Goal: Navigation & Orientation: Understand site structure

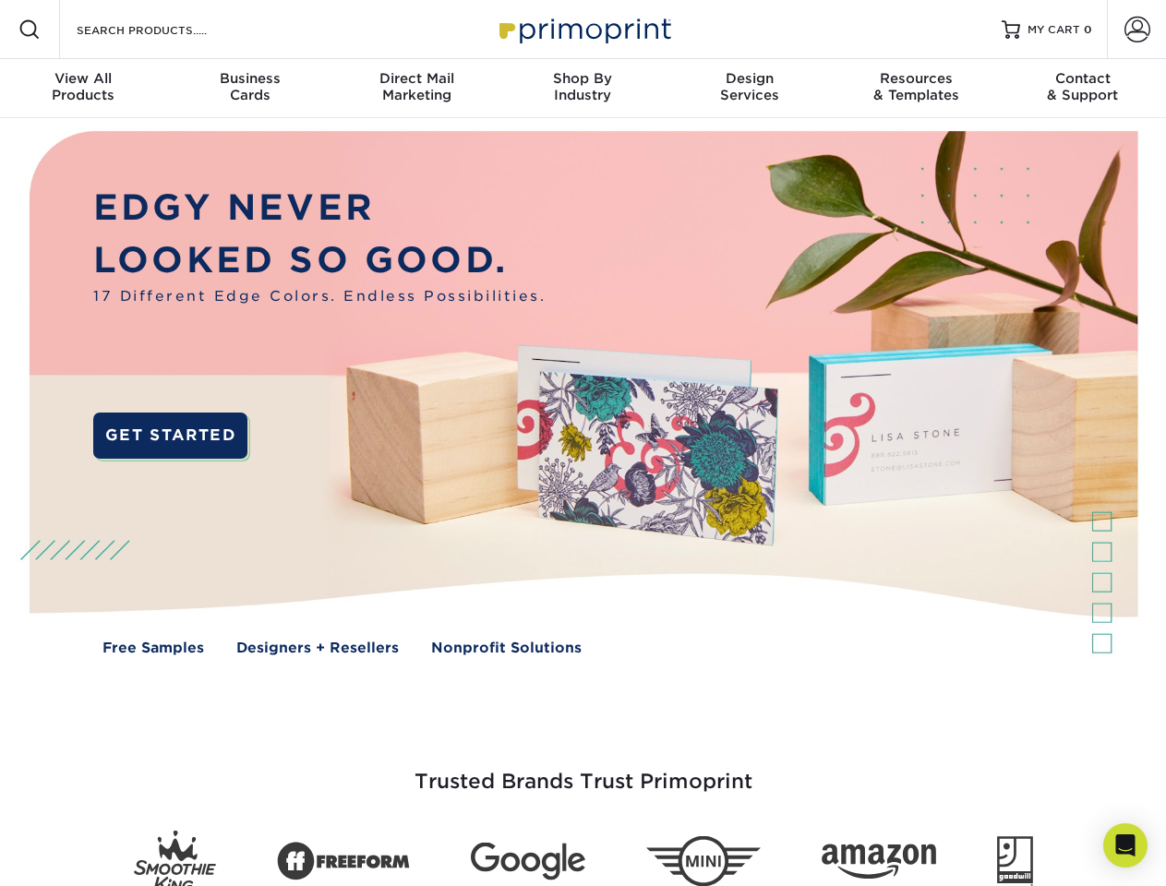
click at [583, 443] on img at bounding box center [583, 406] width 1154 height 577
click at [30, 30] on span at bounding box center [29, 29] width 22 height 22
click at [1137, 30] on span at bounding box center [1138, 30] width 26 height 26
click at [83, 89] on div "View All Products" at bounding box center [83, 86] width 166 height 33
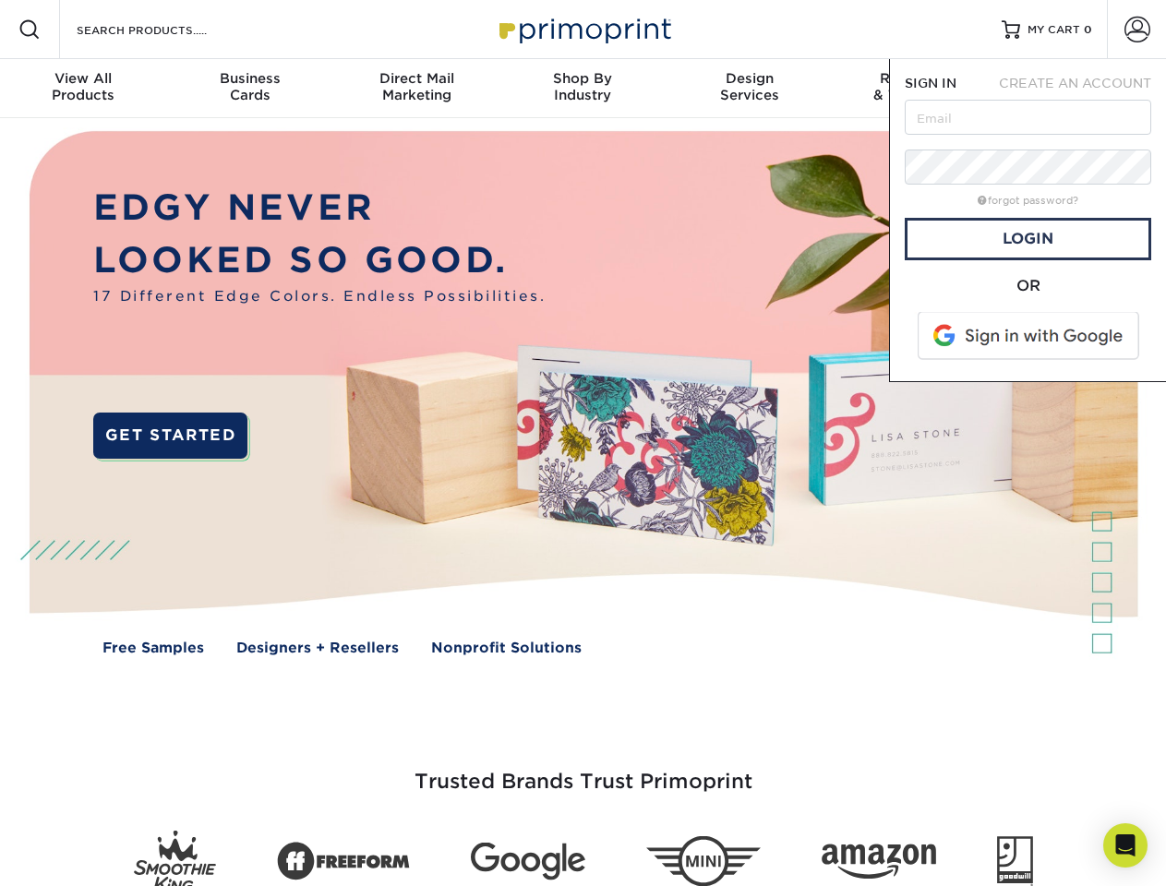
click at [249, 89] on div "Business Cards" at bounding box center [249, 86] width 166 height 33
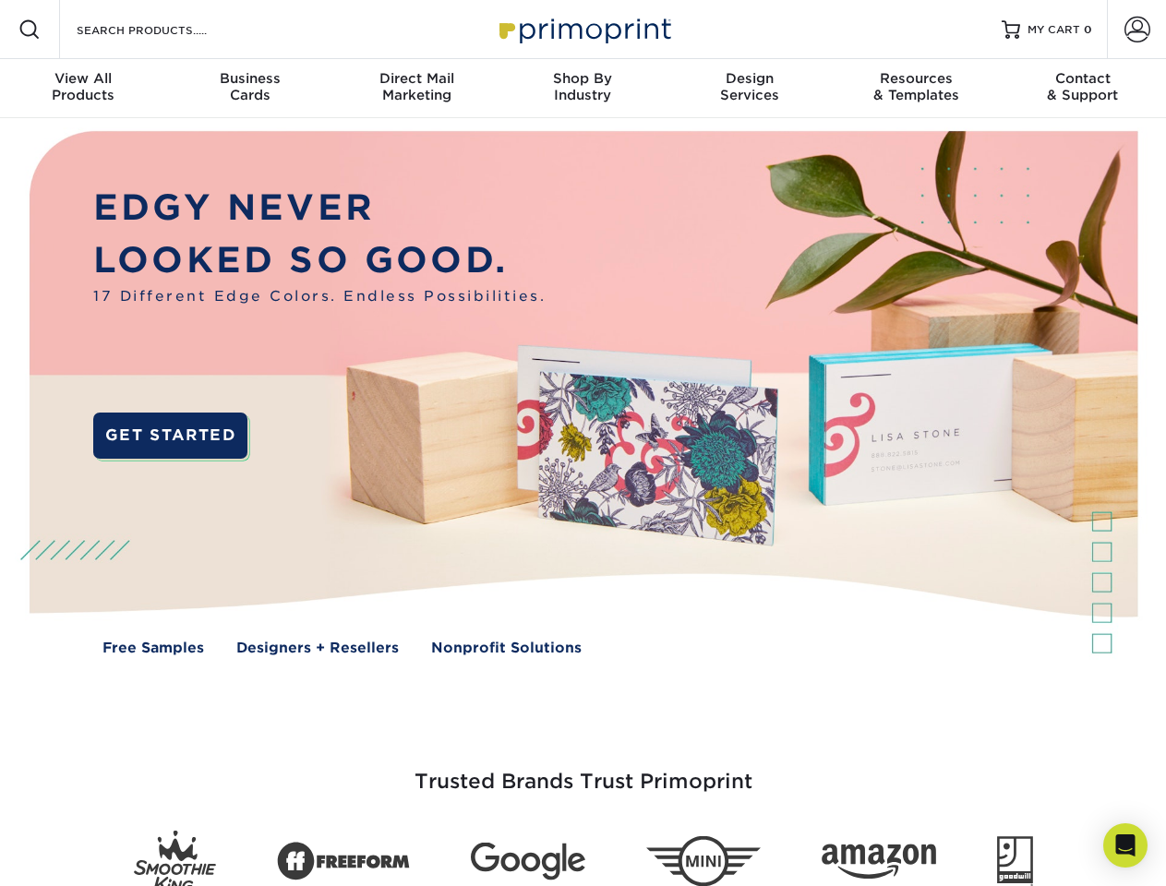
click at [416, 89] on div "Direct Mail Marketing" at bounding box center [416, 86] width 166 height 33
click at [583, 89] on div "Shop By Industry" at bounding box center [582, 86] width 166 height 33
click at [750, 89] on div "Design Services" at bounding box center [750, 86] width 166 height 33
click at [916, 89] on div "Resources & Templates" at bounding box center [916, 86] width 166 height 33
click at [1083, 89] on div "Contact & Support" at bounding box center [1083, 86] width 166 height 33
